Goal: Information Seeking & Learning: Understand process/instructions

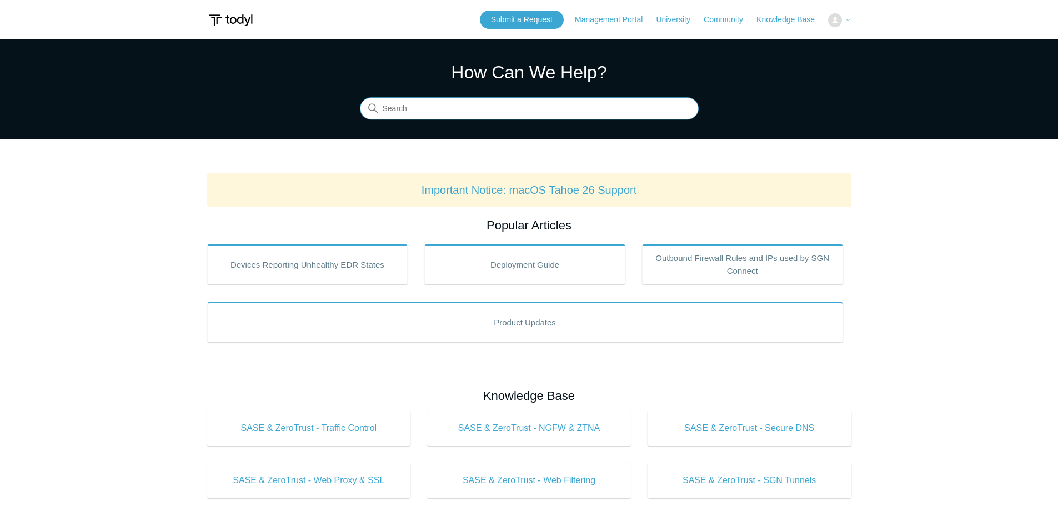
drag, startPoint x: 436, startPoint y: 112, endPoint x: 429, endPoint y: 109, distance: 7.5
click at [435, 111] on input "Search" at bounding box center [529, 109] width 339 height 22
type input "uninstall script for old SASE"
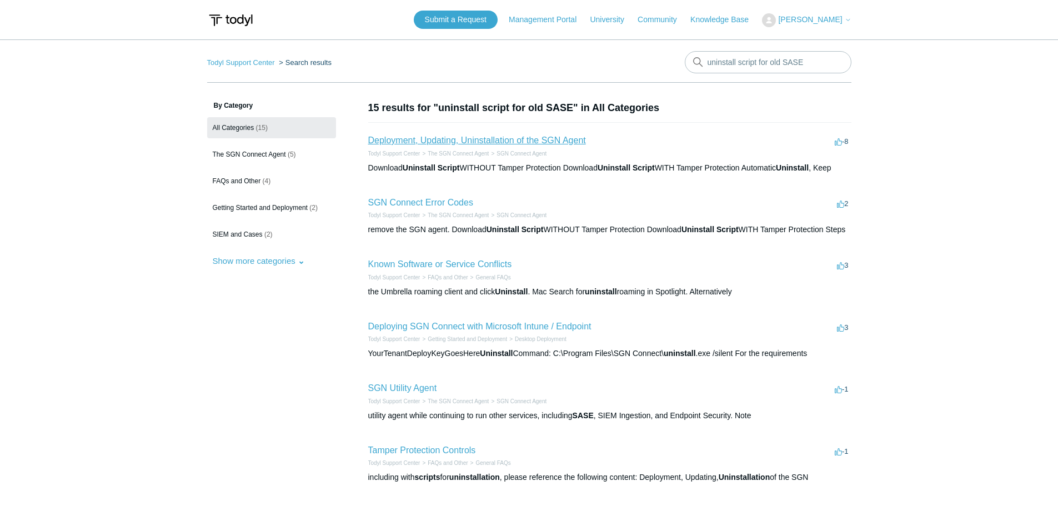
click at [530, 139] on link "Deployment, Updating, Uninstallation of the SGN Agent" at bounding box center [477, 140] width 218 height 9
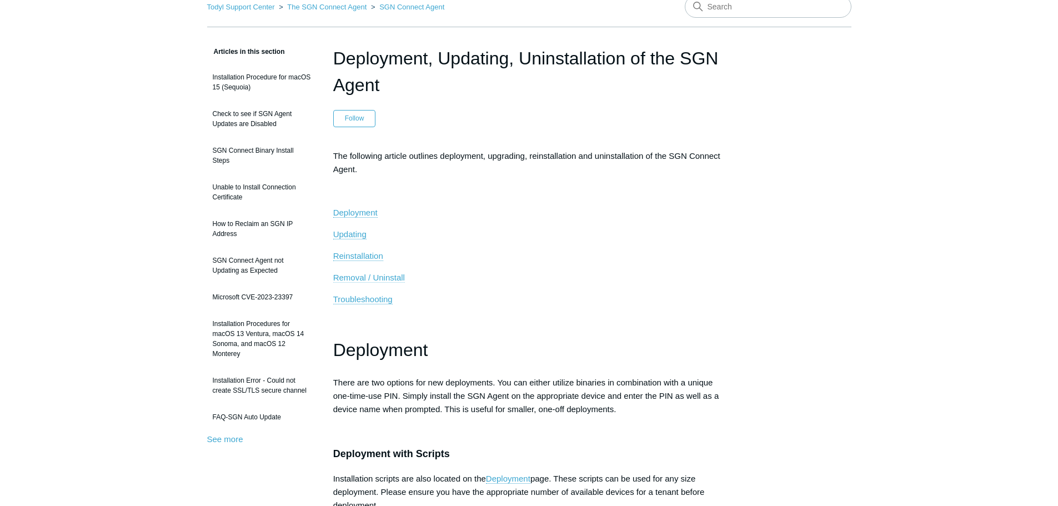
click at [383, 277] on span "Removal / Uninstall" at bounding box center [369, 277] width 72 height 9
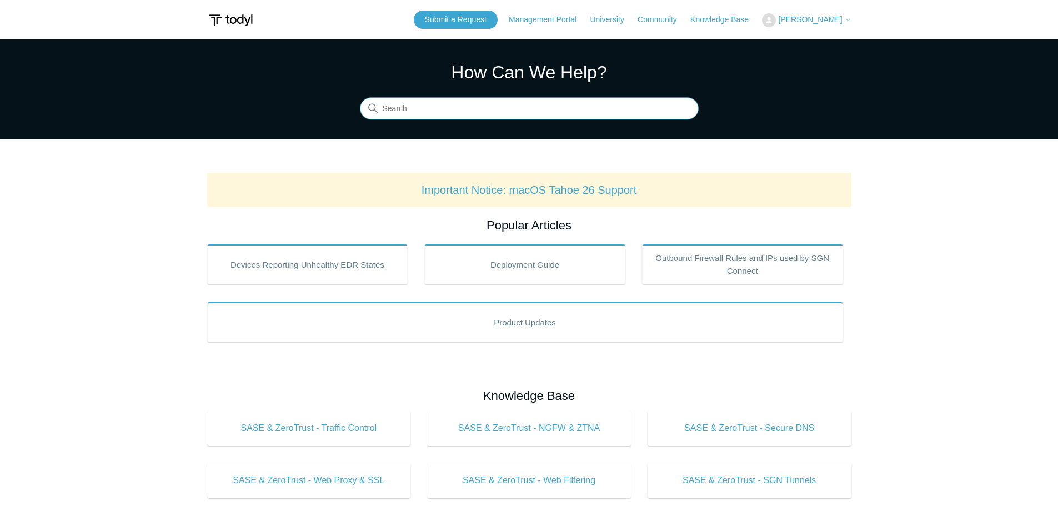
click at [444, 107] on input "Search" at bounding box center [529, 109] width 339 height 22
click at [416, 109] on input "remove sgn script after" at bounding box center [529, 109] width 339 height 22
drag, startPoint x: 478, startPoint y: 108, endPoint x: 327, endPoint y: 105, distance: 150.6
click at [328, 107] on section "How Can We Help? Search There are no matching results in this help center. Sele…" at bounding box center [529, 89] width 1058 height 100
type input "p"
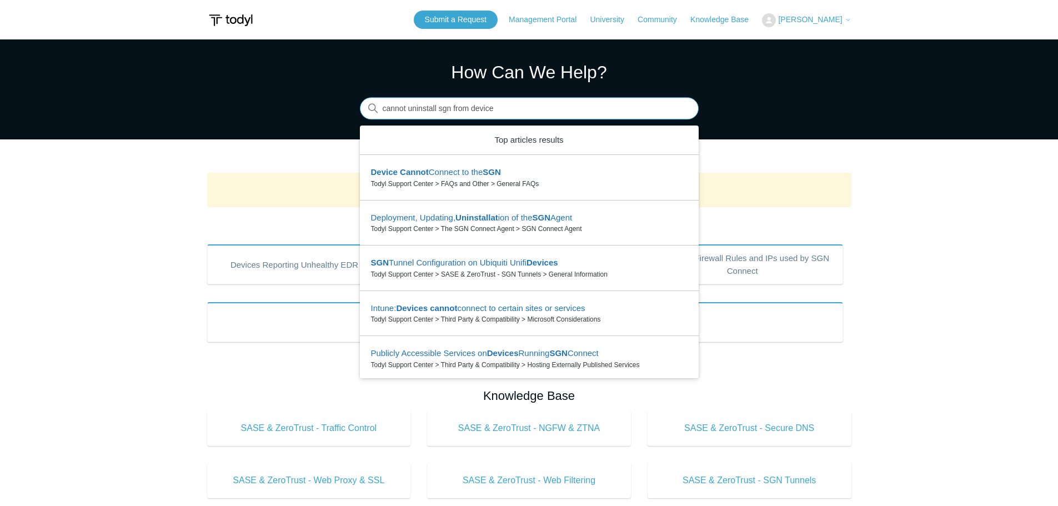
type input "cannot uninstall sgn from device"
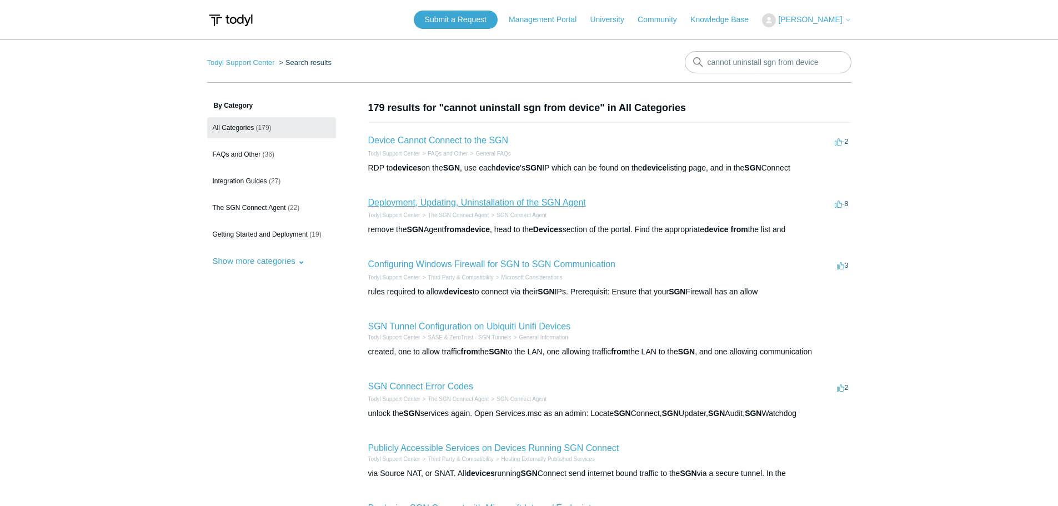
click at [491, 200] on link "Deployment, Updating, Uninstallation of the SGN Agent" at bounding box center [477, 202] width 218 height 9
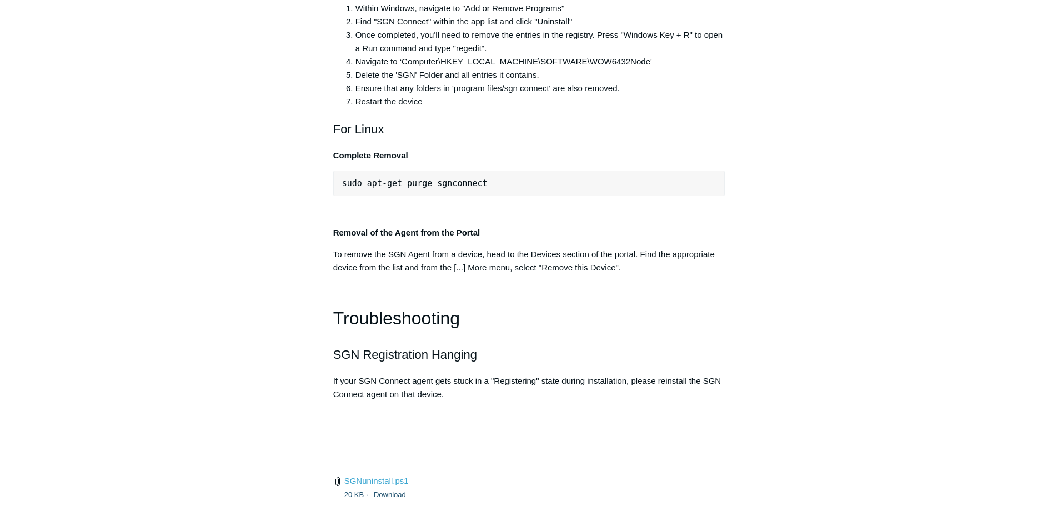
scroll to position [2278, 0]
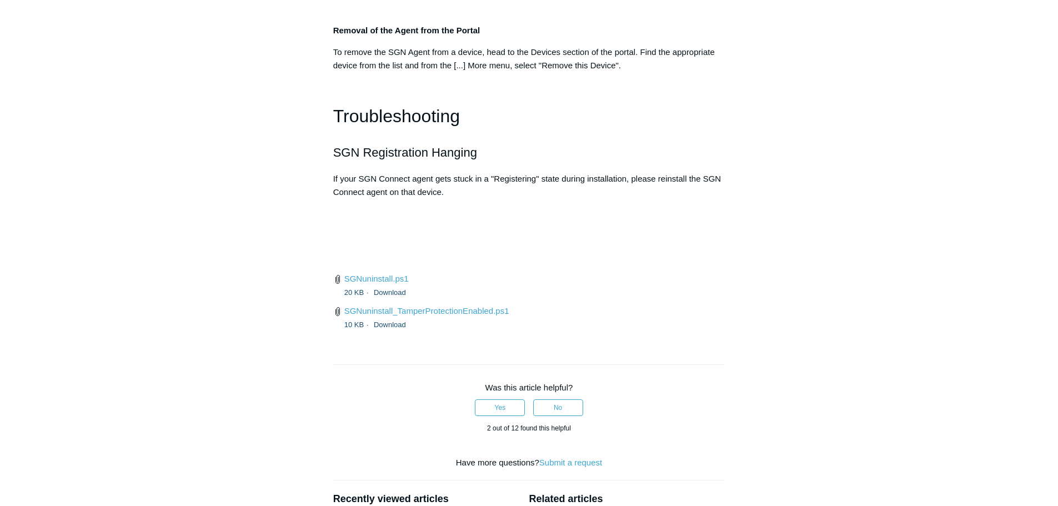
scroll to position [2514, 0]
